Goal: Task Accomplishment & Management: Manage account settings

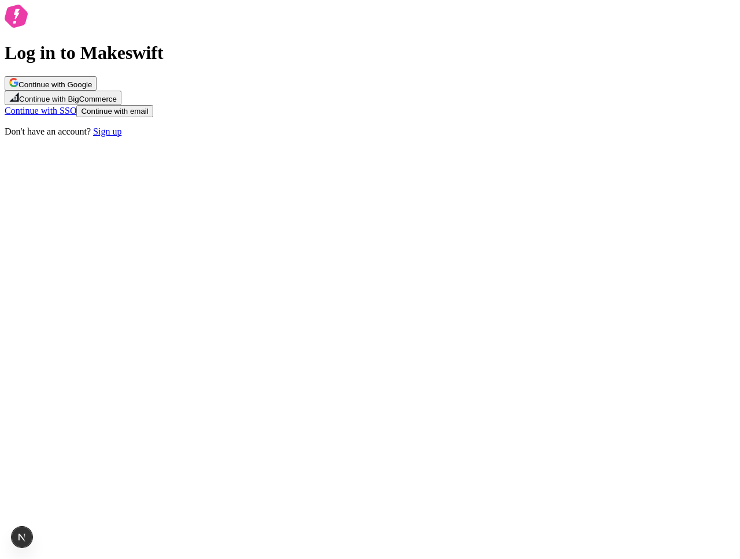
click at [96, 91] on button "Continue with Google" at bounding box center [51, 83] width 92 height 14
click at [92, 89] on span "Continue with Google" at bounding box center [54, 84] width 73 height 9
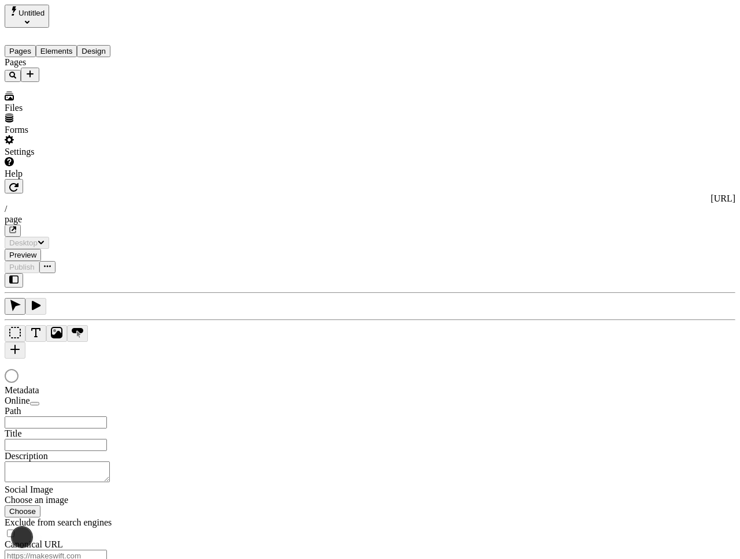
type input "/page"
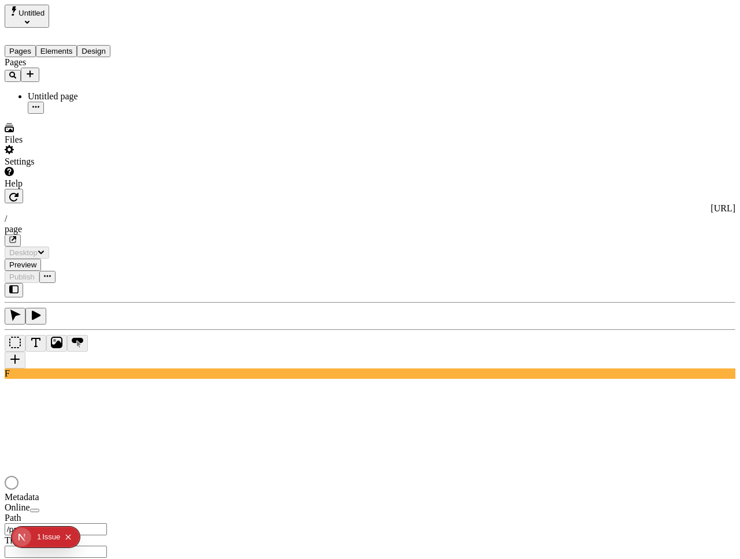
click at [67, 114] on div "Pages Untitled page" at bounding box center [74, 85] width 139 height 57
click at [94, 114] on div "Pages Untitled page" at bounding box center [74, 85] width 139 height 57
click at [36, 261] on span "Preview" at bounding box center [22, 265] width 27 height 9
click at [35, 273] on span "Publish" at bounding box center [21, 277] width 25 height 9
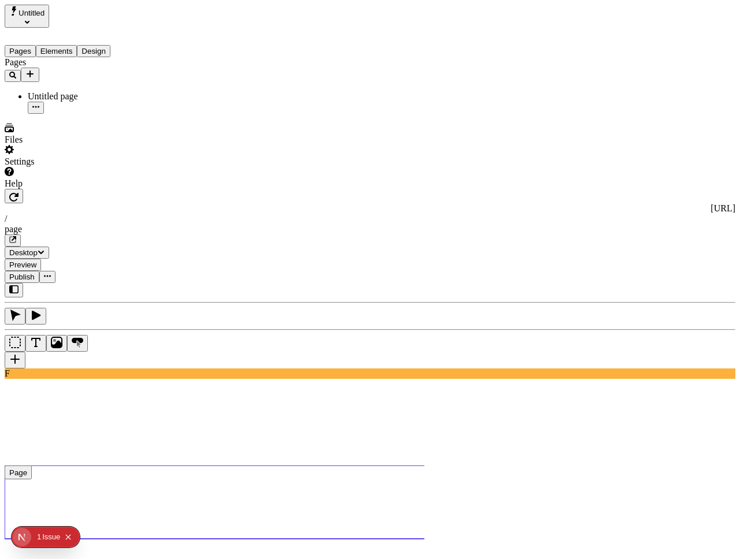
click at [84, 91] on div "Untitled page" at bounding box center [86, 96] width 116 height 10
click at [107, 45] on button "Design" at bounding box center [94, 51] width 34 height 12
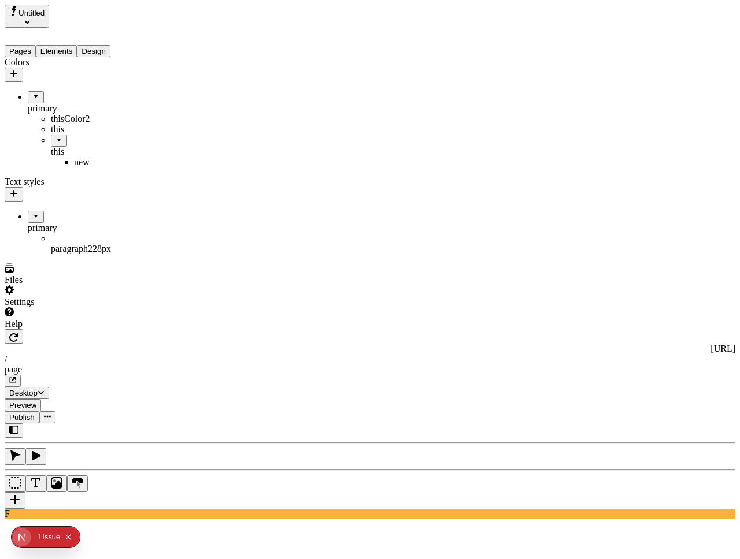
click at [18, 69] on icon "button" at bounding box center [13, 73] width 9 height 9
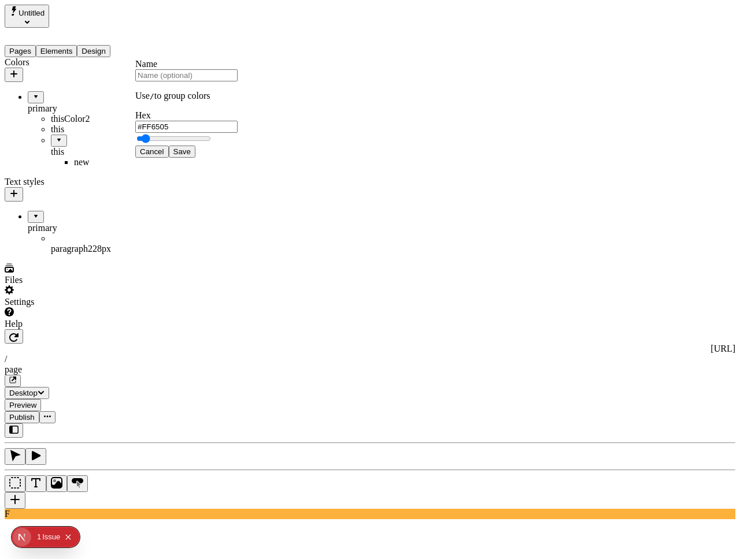
type input "#FF6303"
click at [191, 156] on span "Save" at bounding box center [181, 151] width 17 height 9
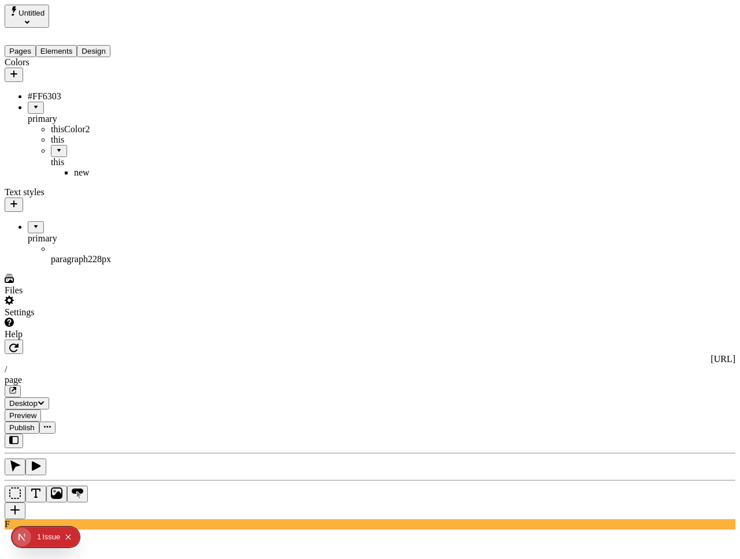
click at [39, 422] on button "Publish" at bounding box center [22, 428] width 35 height 12
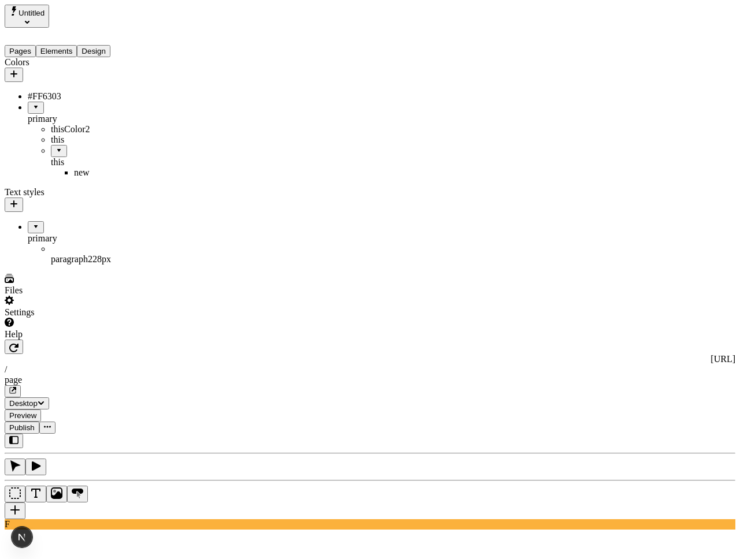
click at [18, 69] on icon "button" at bounding box center [13, 73] width 9 height 9
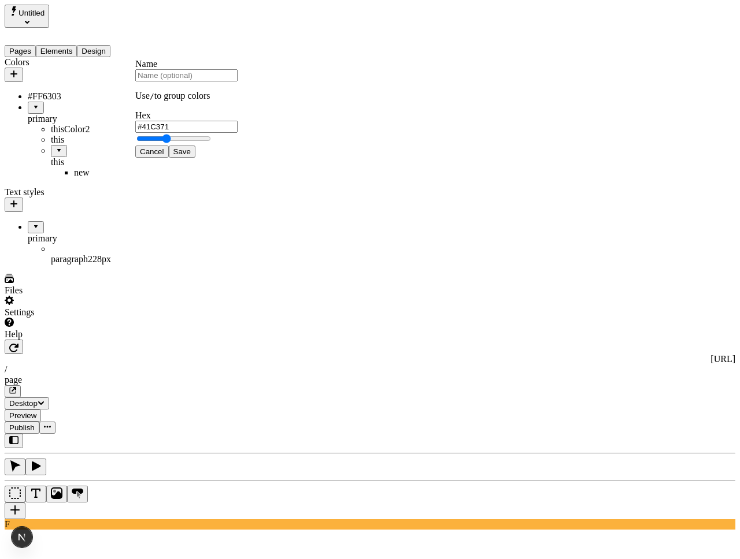
click at [191, 81] on input "text" at bounding box center [186, 75] width 102 height 12
type input "test"
type input "#00FF5E"
type input "test"
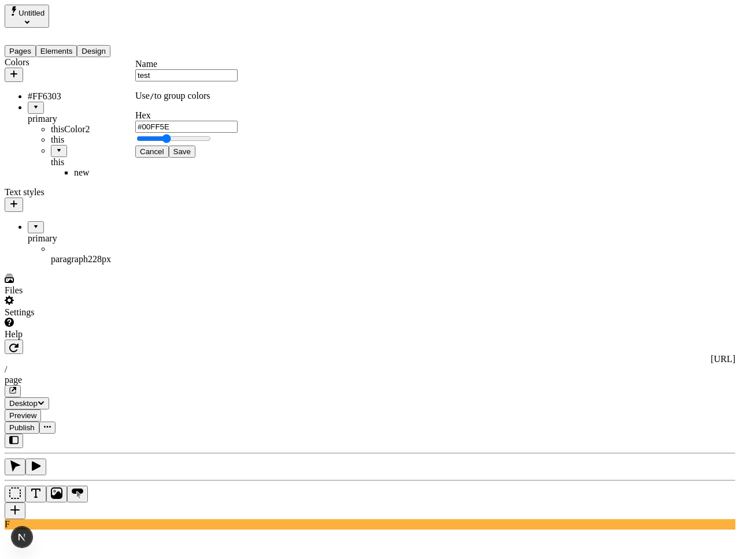
click at [191, 156] on span "Save" at bounding box center [181, 151] width 17 height 9
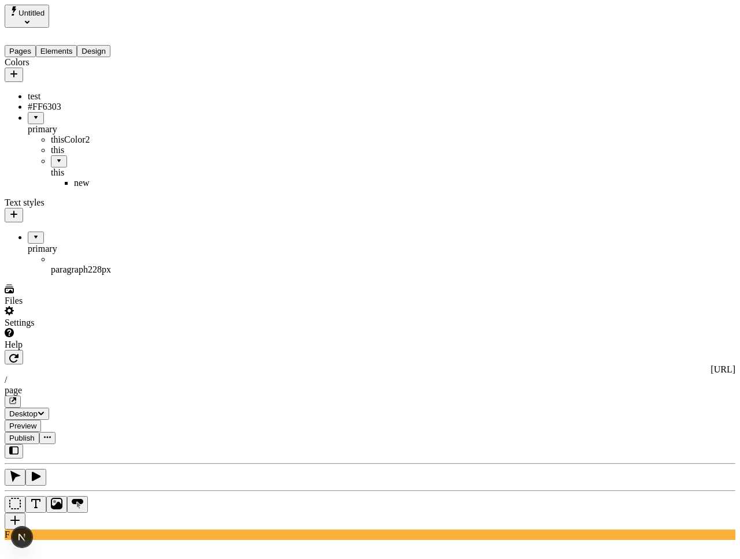
click at [35, 434] on span "Publish" at bounding box center [21, 438] width 25 height 9
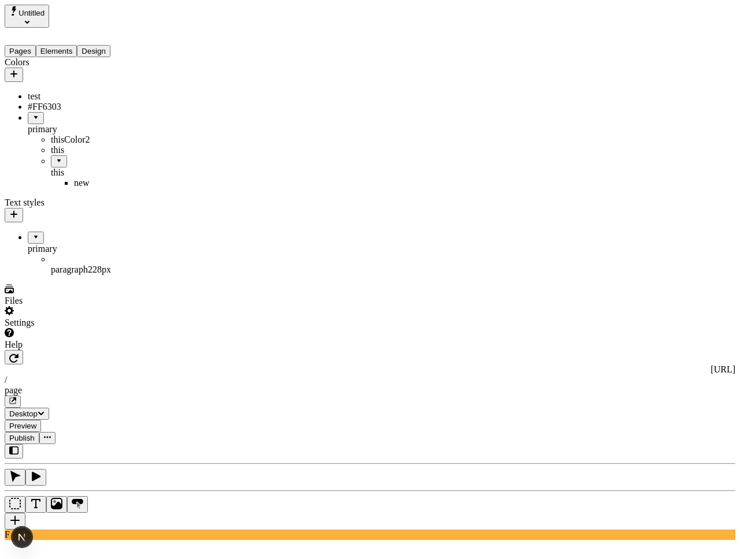
click at [53, 91] on div "test" at bounding box center [86, 96] width 116 height 10
click at [229, 190] on div "Cancel Save" at bounding box center [190, 176] width 102 height 27
click at [172, 190] on button "Cancel" at bounding box center [156, 183] width 34 height 12
click at [35, 434] on span "Publish" at bounding box center [21, 438] width 25 height 9
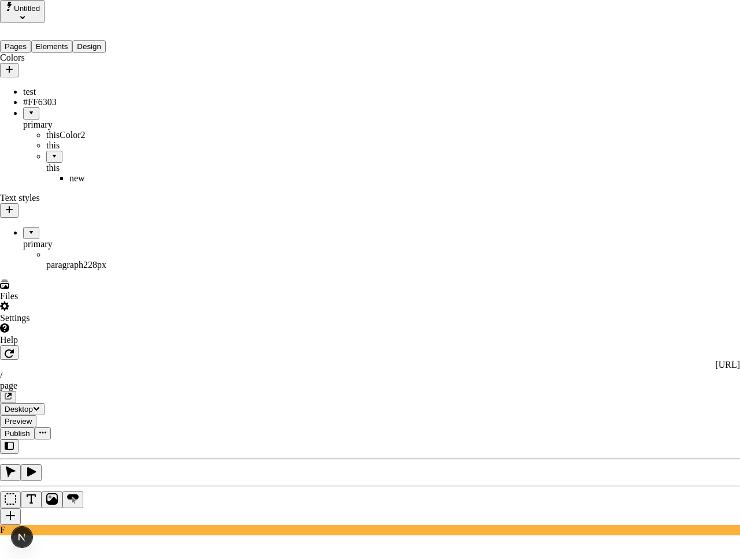
checkbox input "true"
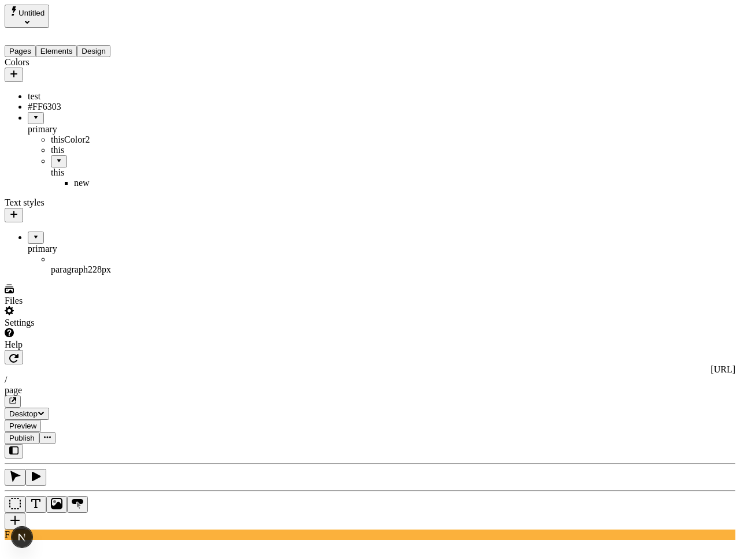
click at [28, 91] on div "test" at bounding box center [86, 96] width 116 height 10
type input "#ADFFCB"
drag, startPoint x: 264, startPoint y: 250, endPoint x: 170, endPoint y: 193, distance: 109.4
click at [194, 188] on span "Save" at bounding box center [185, 183] width 17 height 9
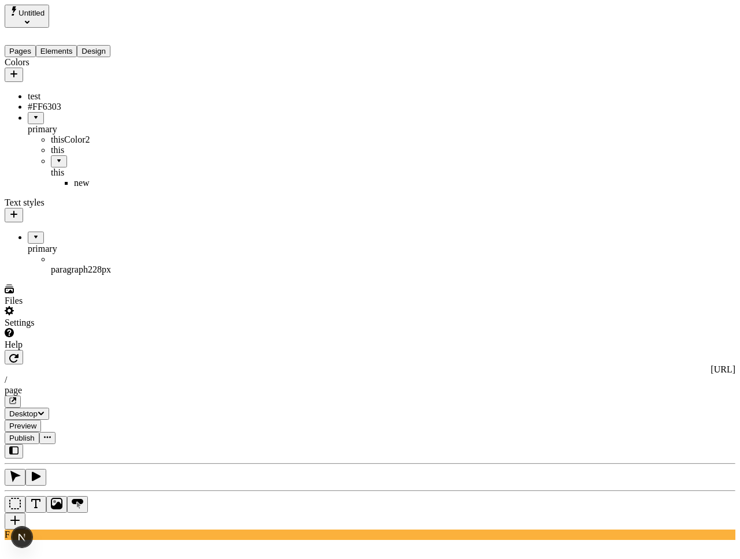
click at [76, 105] on div "#FF6303" at bounding box center [86, 107] width 116 height 10
type input "#FFB080"
click at [194, 205] on span "Save" at bounding box center [185, 200] width 17 height 9
click at [35, 434] on span "Publish" at bounding box center [21, 438] width 25 height 9
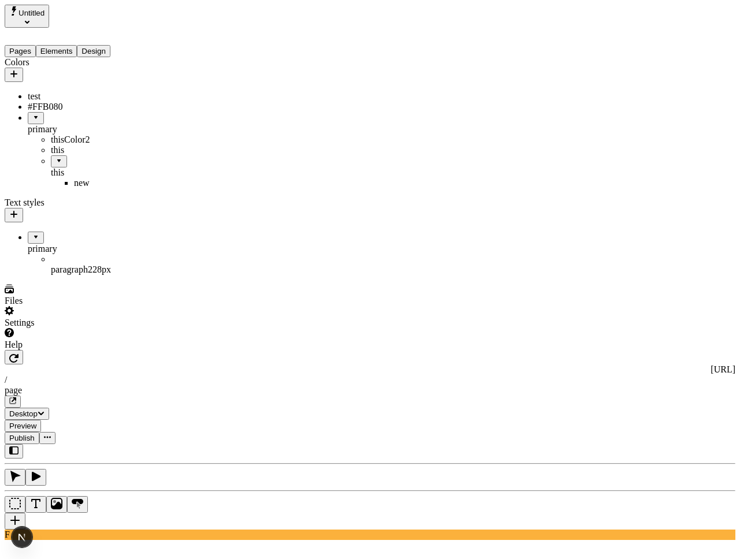
click at [35, 434] on span "Publish" at bounding box center [21, 438] width 25 height 9
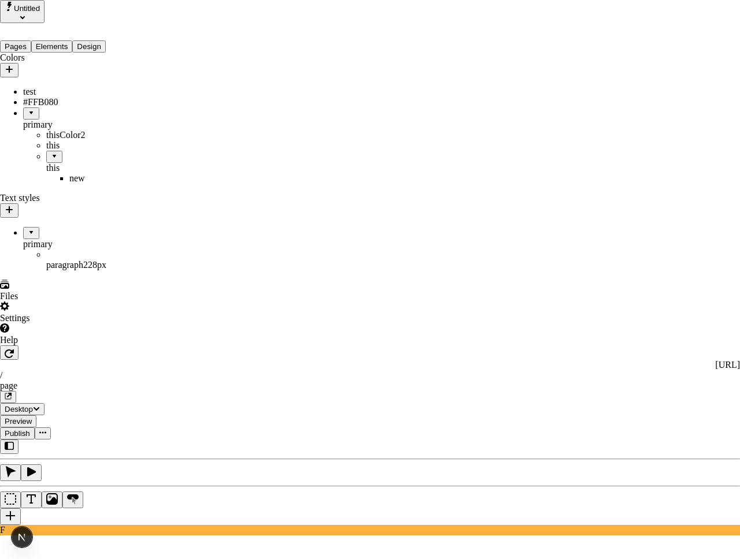
checkbox input "true"
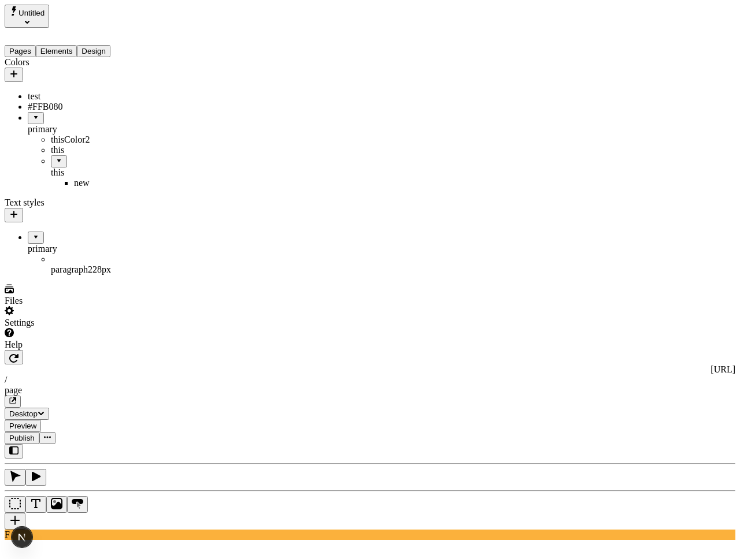
click at [17, 70] on icon "button" at bounding box center [13, 73] width 7 height 7
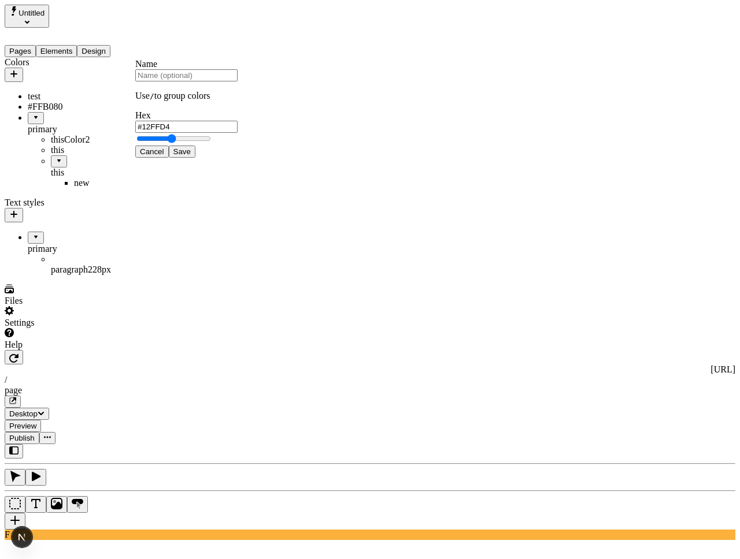
type input "#00FFD0"
click at [191, 156] on span "Save" at bounding box center [181, 151] width 17 height 9
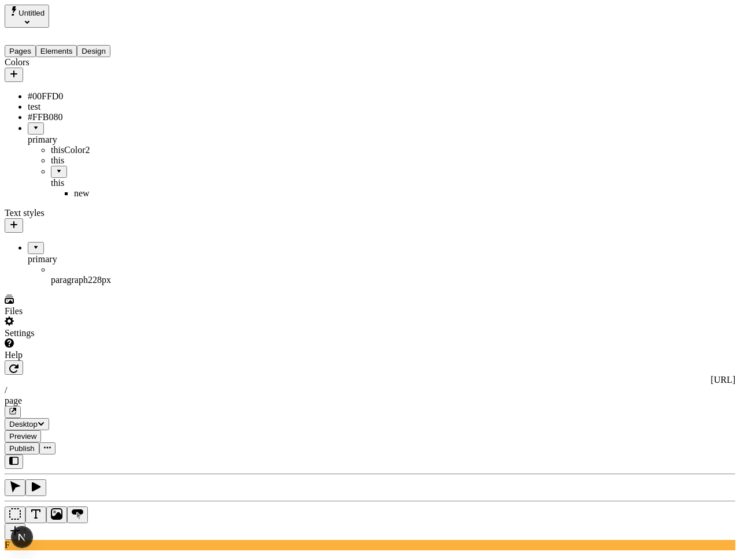
click at [18, 69] on icon "button" at bounding box center [13, 73] width 9 height 9
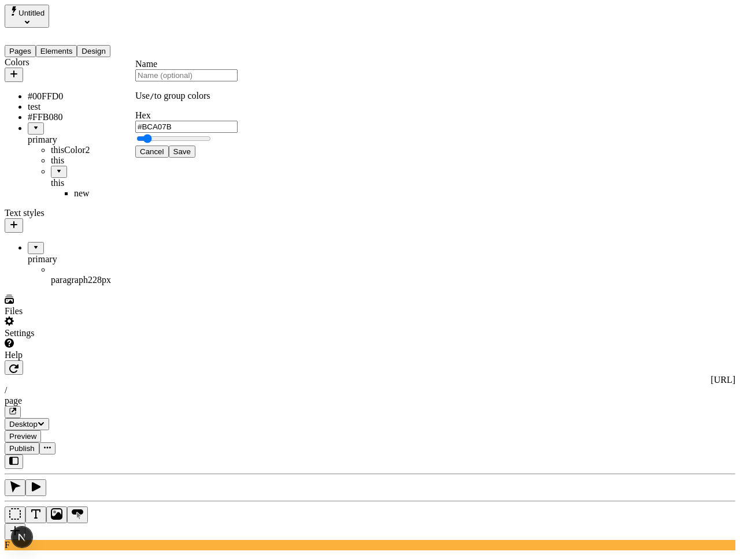
click at [177, 79] on input "text" at bounding box center [186, 75] width 102 height 12
type input "tt"
click at [191, 156] on span "Save" at bounding box center [181, 151] width 17 height 9
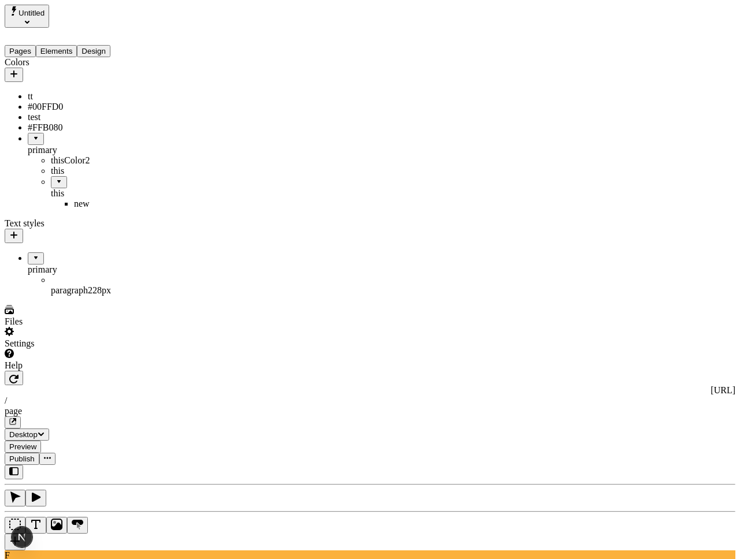
click at [35, 455] on span "Publish" at bounding box center [21, 459] width 25 height 9
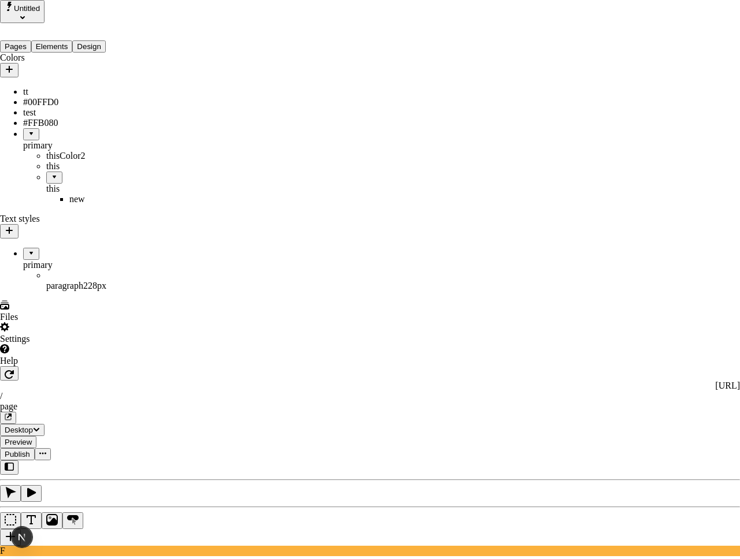
drag, startPoint x: 305, startPoint y: 206, endPoint x: 269, endPoint y: 162, distance: 57.1
checkbox input "true"
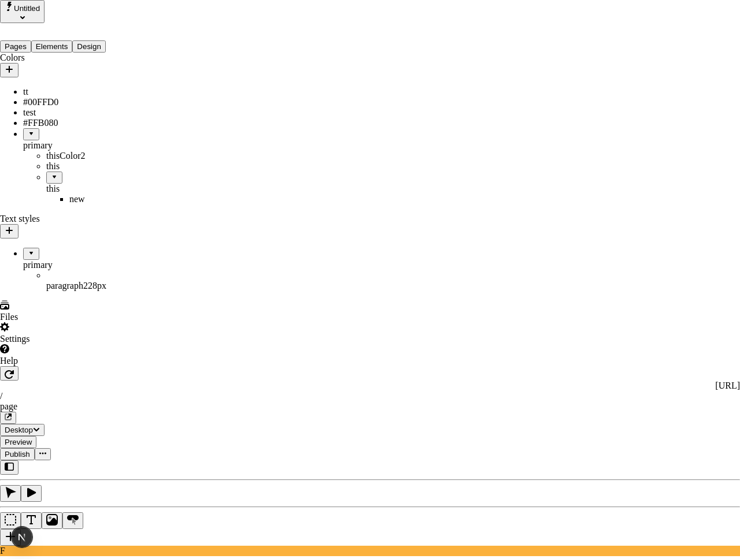
checkbox input "true"
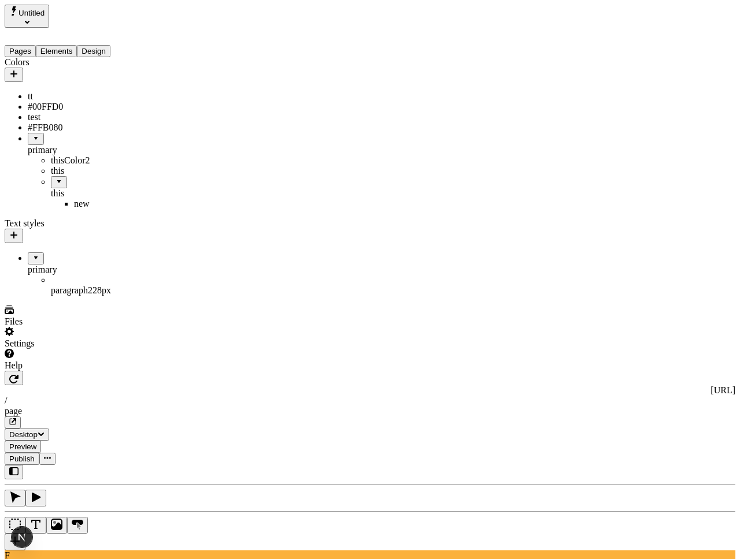
click at [58, 91] on div "tt" at bounding box center [86, 96] width 116 height 10
type input "#C7842C"
click at [194, 188] on span "Save" at bounding box center [185, 183] width 17 height 9
click at [81, 106] on div "#00FFD0" at bounding box center [86, 107] width 116 height 10
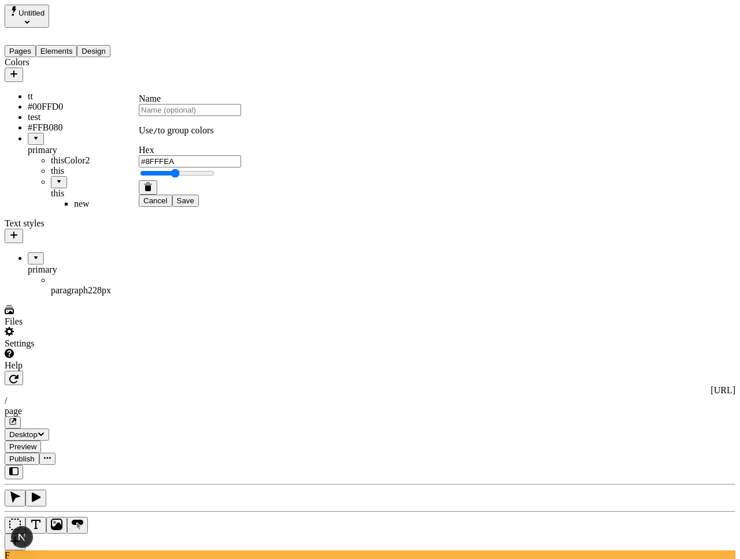
type input "#91FFEB"
drag, startPoint x: 254, startPoint y: 266, endPoint x: 265, endPoint y: 207, distance: 60.0
click at [194, 205] on span "Save" at bounding box center [185, 200] width 17 height 9
click at [35, 455] on span "Publish" at bounding box center [21, 459] width 25 height 9
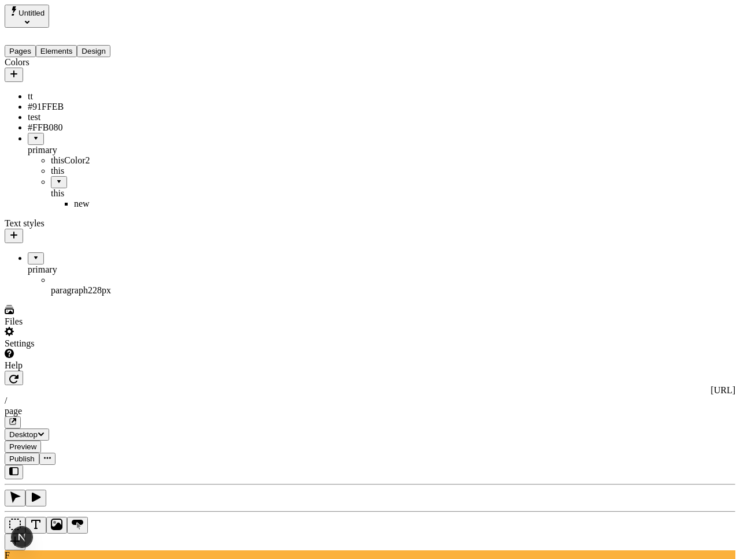
click at [35, 455] on span "Publish" at bounding box center [21, 459] width 25 height 9
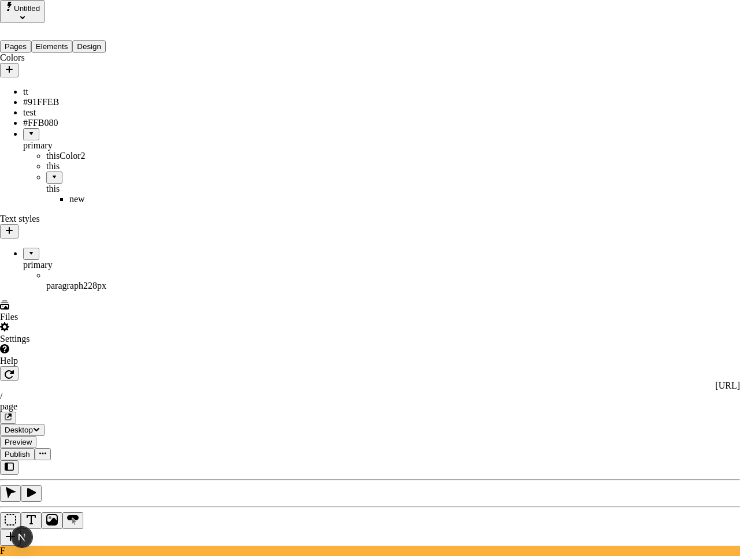
checkbox input "false"
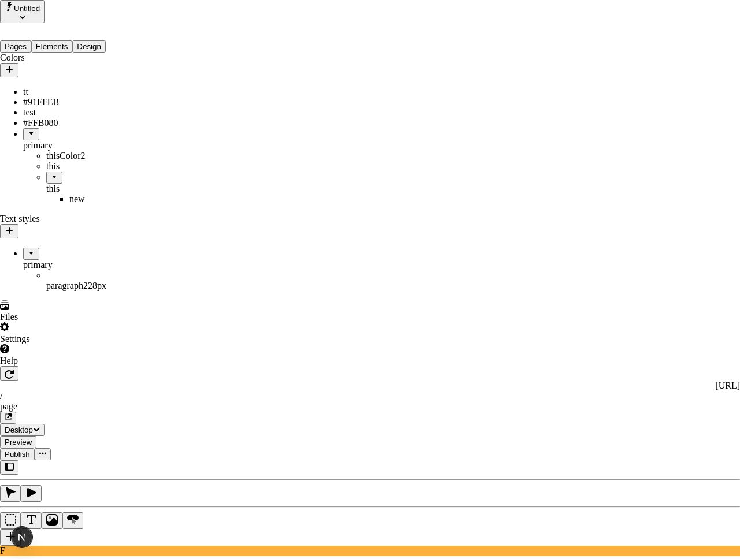
checkbox input "true"
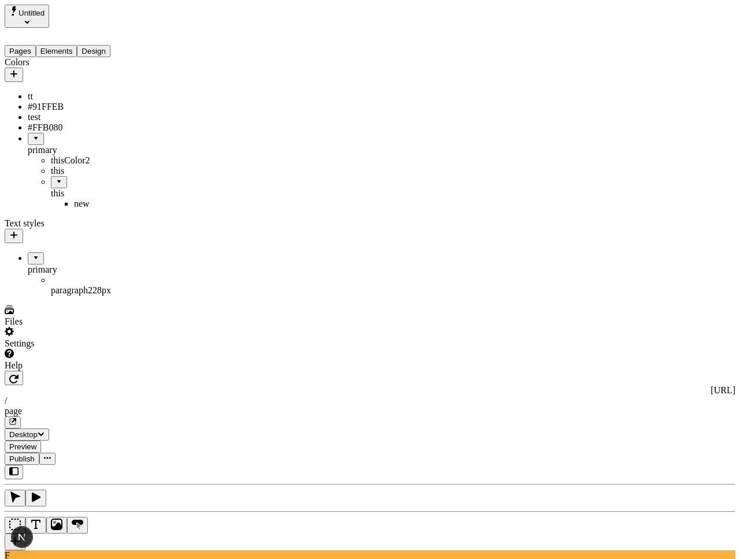
click at [64, 91] on div "tt" at bounding box center [86, 96] width 116 height 10
click at [150, 174] on icon "button" at bounding box center [147, 169] width 9 height 9
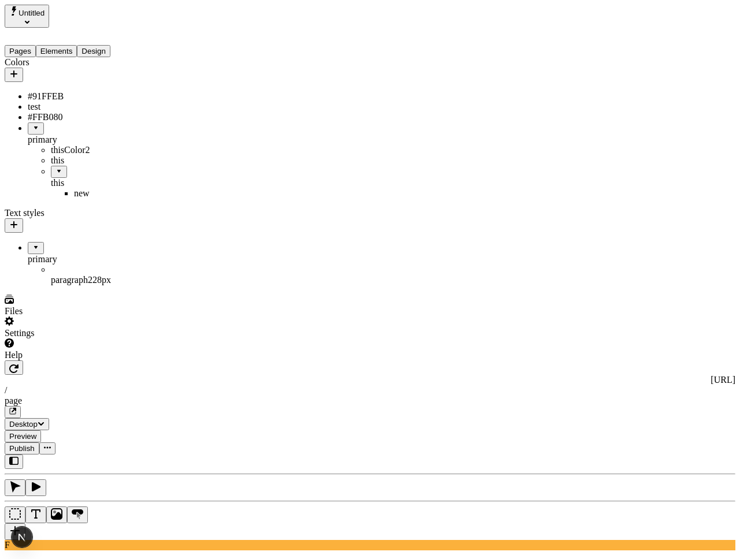
click at [56, 91] on div "#91FFEB" at bounding box center [86, 96] width 116 height 10
click at [152, 168] on icon "button" at bounding box center [148, 166] width 8 height 3
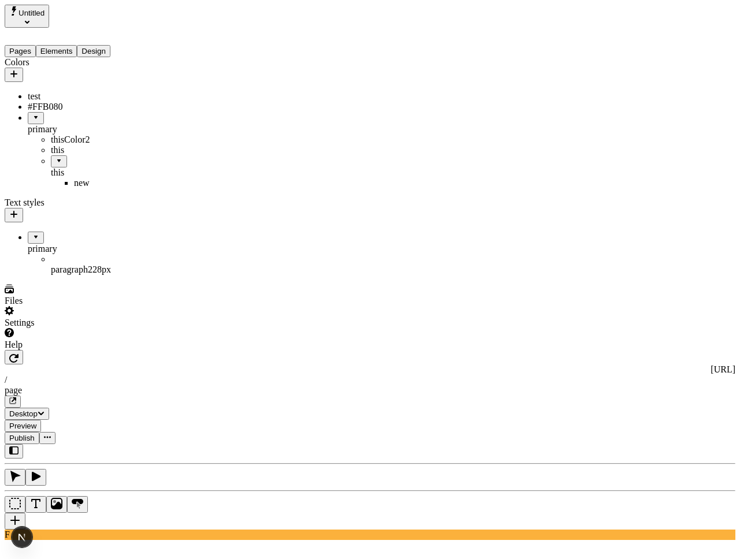
click at [39, 432] on button "Publish" at bounding box center [22, 438] width 35 height 12
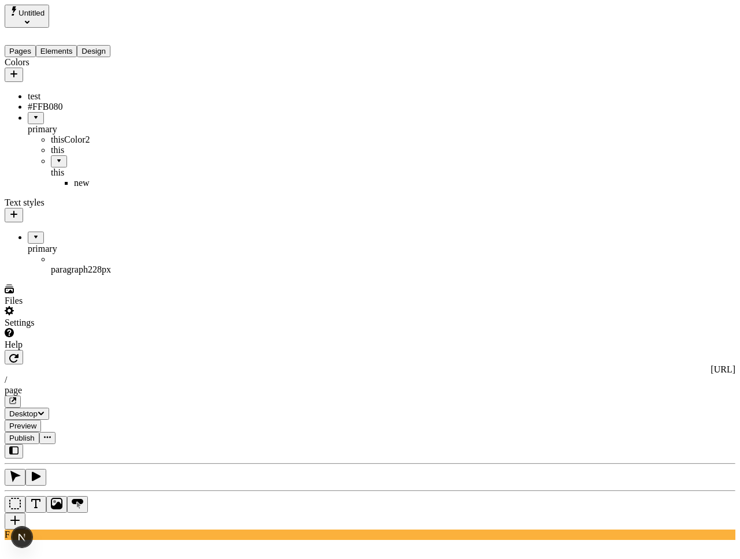
click at [92, 265] on span "28 px" at bounding box center [101, 270] width 18 height 10
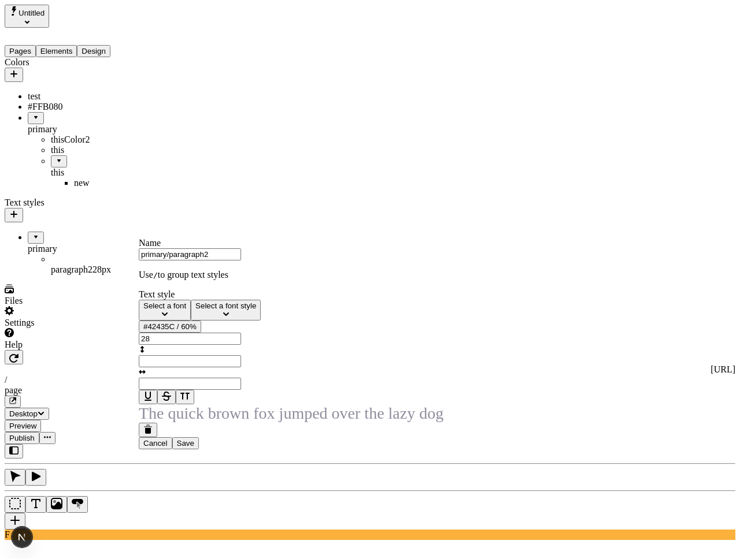
click at [199, 422] on span "The quick brown fox jumped over the lazy dog" at bounding box center [291, 413] width 305 height 18
type input "0"
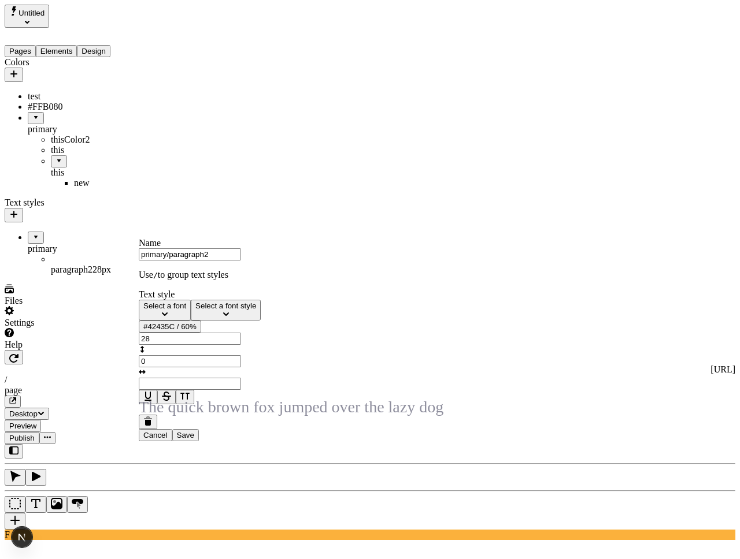
type input "0.7"
click at [194, 440] on span "Save" at bounding box center [185, 435] width 17 height 9
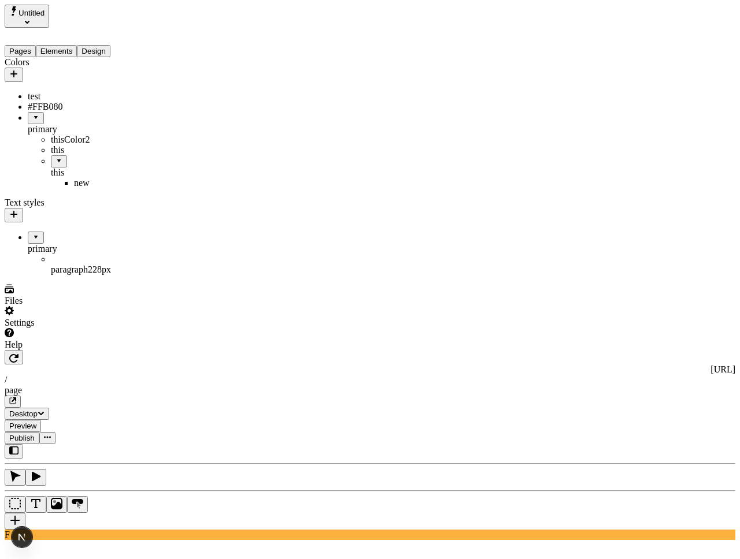
click at [35, 434] on span "Publish" at bounding box center [21, 438] width 25 height 9
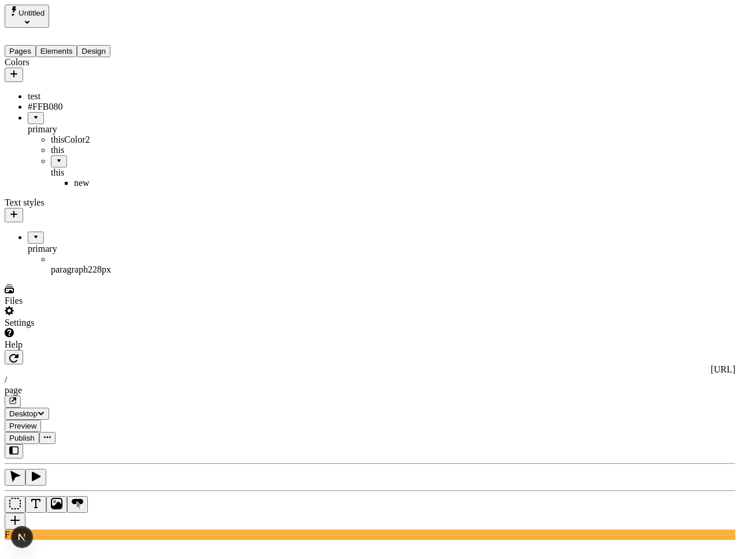
click at [60, 136] on div "thisColor2" at bounding box center [97, 140] width 92 height 10
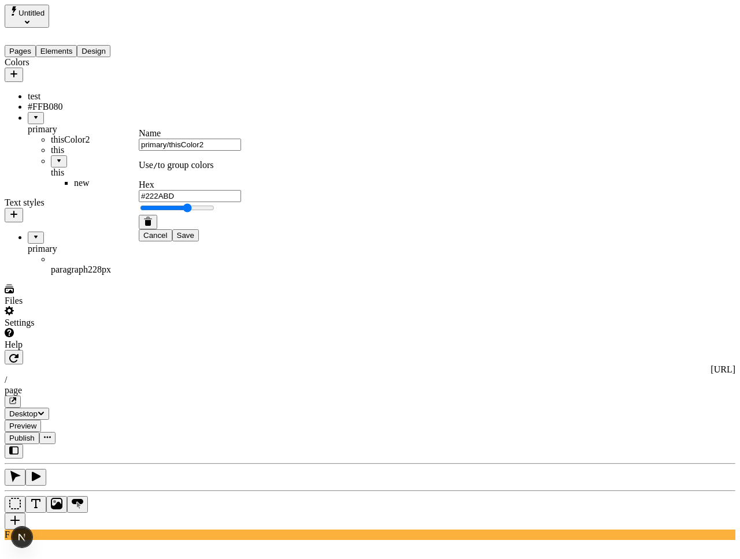
type input "#2028BD"
click at [194, 240] on span "Save" at bounding box center [185, 235] width 17 height 9
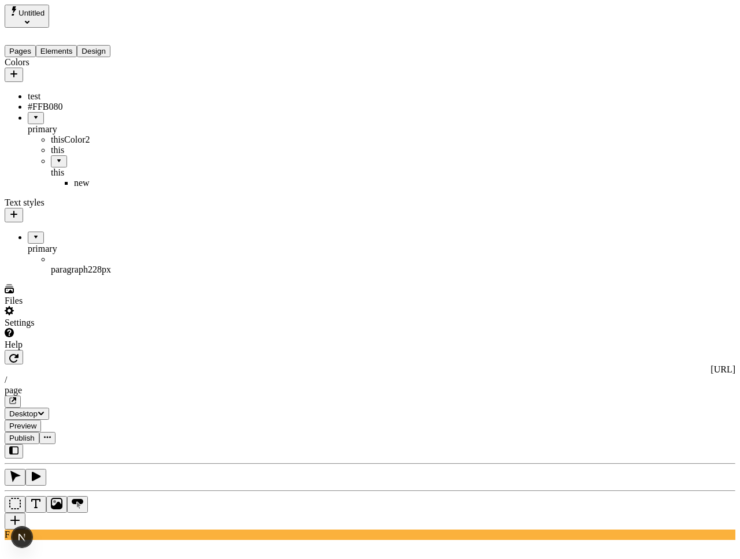
click at [80, 155] on div "this" at bounding box center [97, 150] width 92 height 10
type input "#B0358B"
click at [194, 257] on span "Save" at bounding box center [185, 252] width 17 height 9
click at [17, 70] on icon "button" at bounding box center [13, 73] width 7 height 7
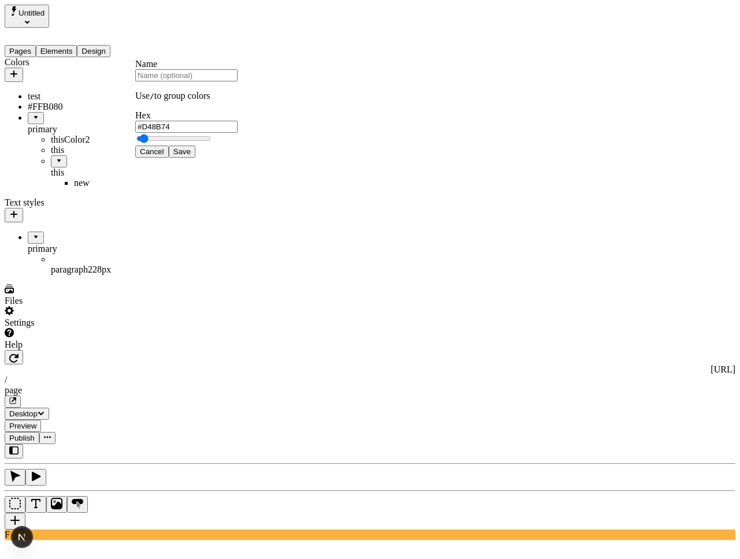
type input "#D68C76"
click at [191, 156] on span "Save" at bounding box center [181, 151] width 17 height 9
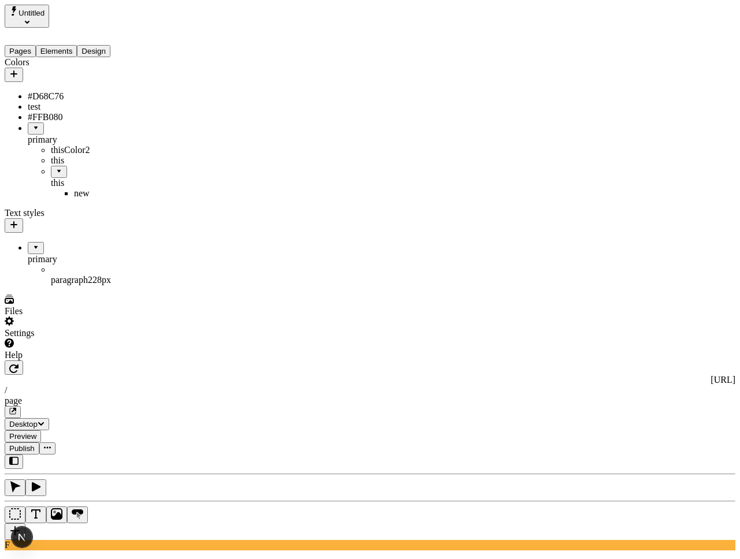
click at [35, 444] on span "Publish" at bounding box center [21, 448] width 25 height 9
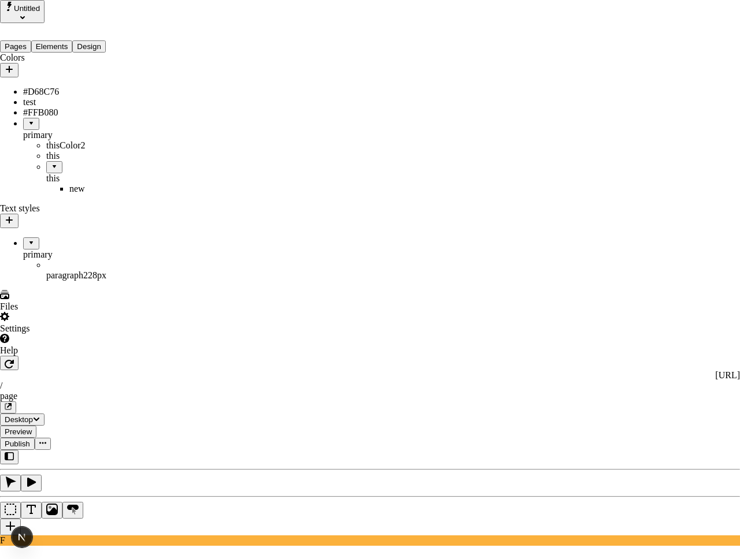
checkbox input "true"
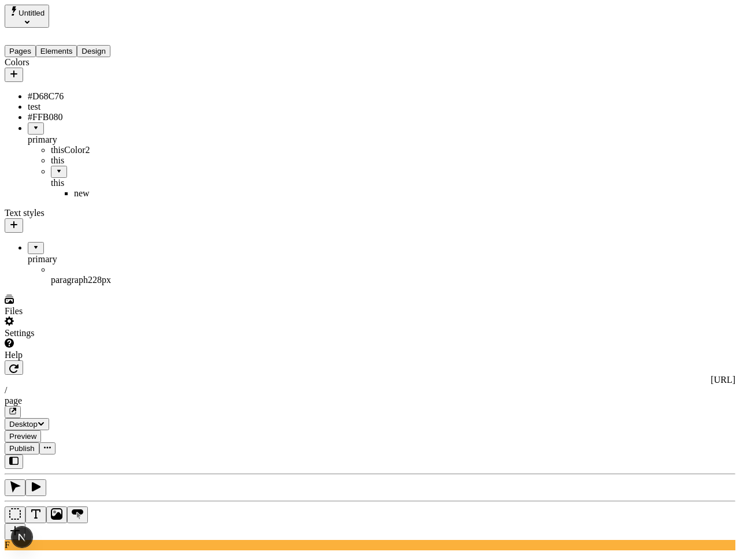
click at [63, 91] on div "#D68C76" at bounding box center [86, 96] width 116 height 10
type input "#FA744B"
drag, startPoint x: 261, startPoint y: 255, endPoint x: 289, endPoint y: 242, distance: 31.0
click at [199, 190] on button "Save" at bounding box center [185, 183] width 27 height 12
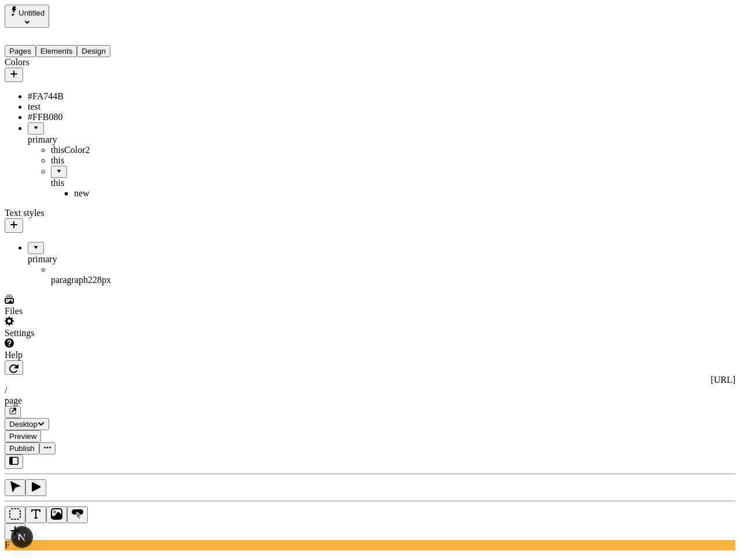
click at [35, 444] on span "Publish" at bounding box center [21, 448] width 25 height 9
